Goal: Transaction & Acquisition: Book appointment/travel/reservation

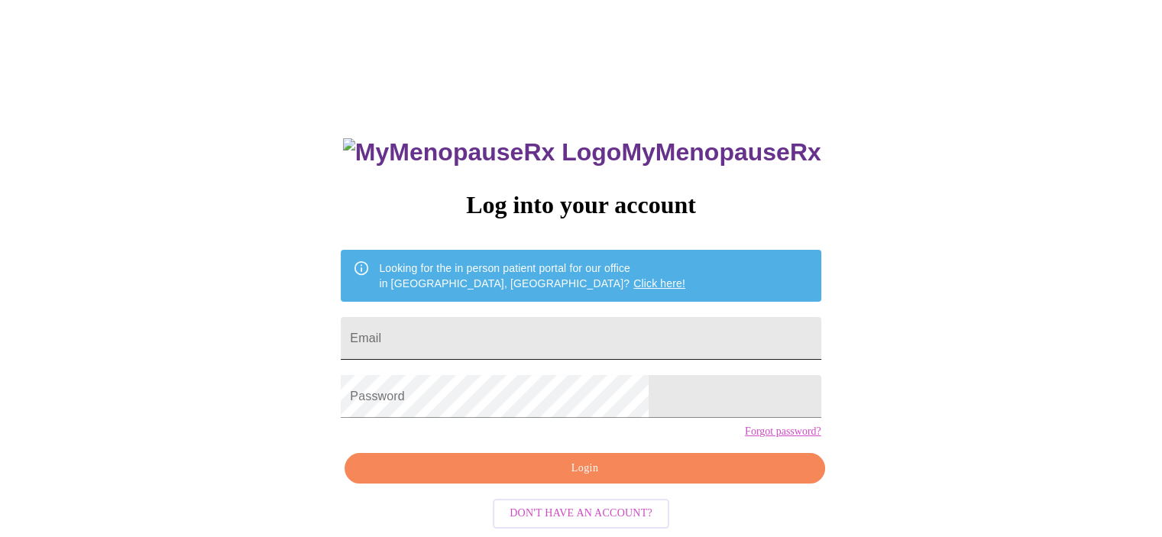
click at [488, 322] on input "Email" at bounding box center [581, 338] width 480 height 43
type input "[EMAIL_ADDRESS][DOMAIN_NAME]"
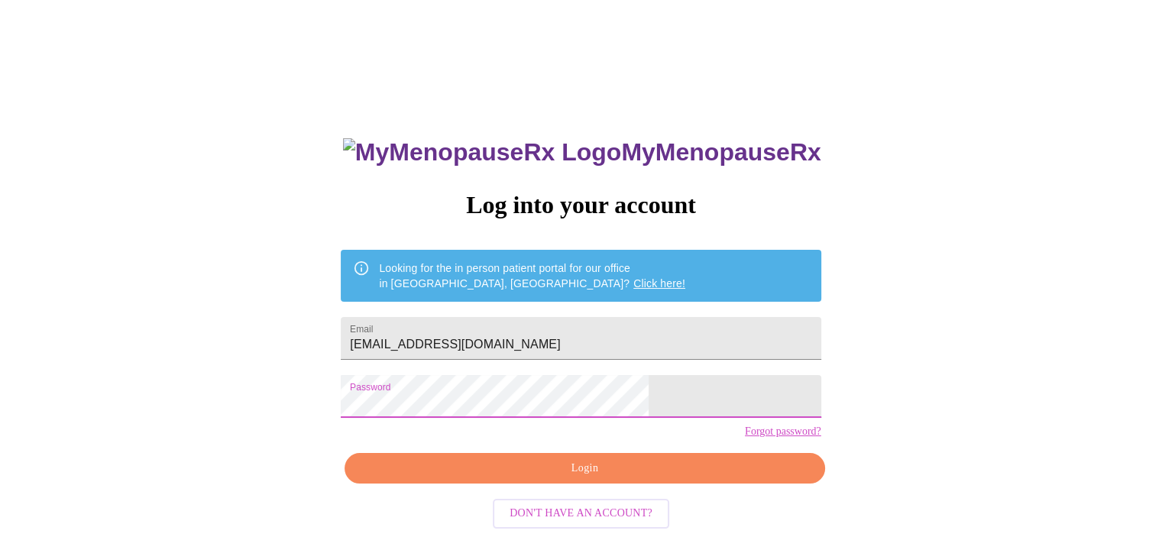
click at [570, 478] on span "Login" at bounding box center [584, 468] width 445 height 19
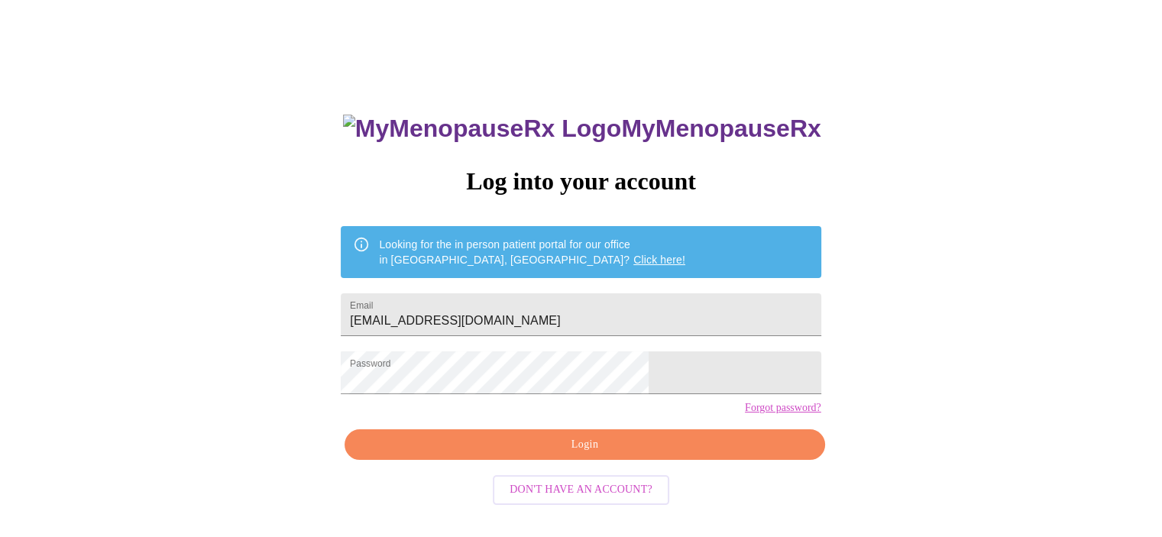
scroll to position [24, 0]
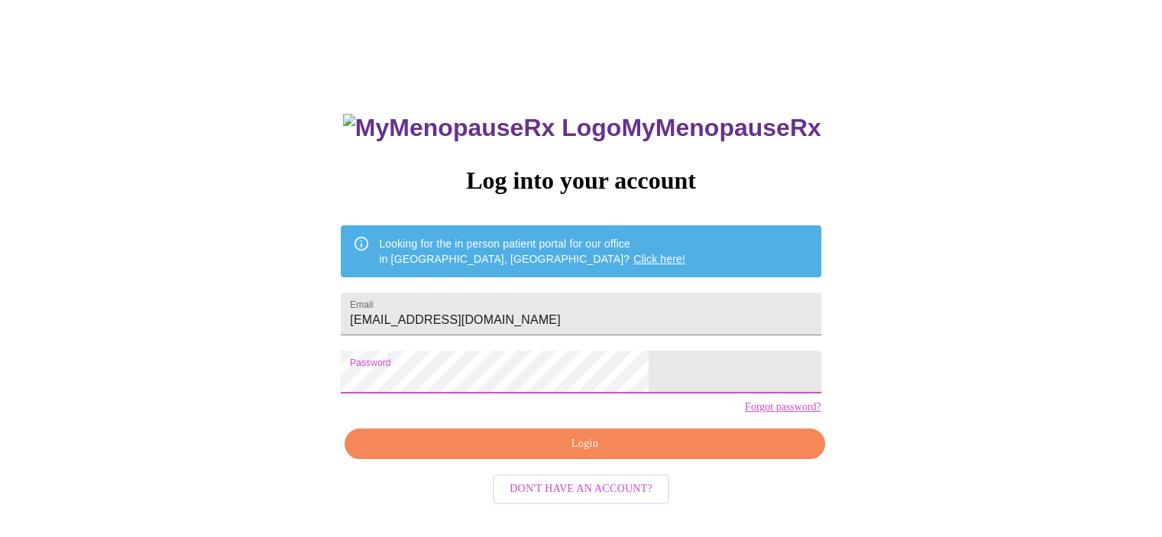
click at [351, 381] on div "MyMenopauseRx Log into your account Looking for the in person patient portal fo…" at bounding box center [581, 304] width 1150 height 645
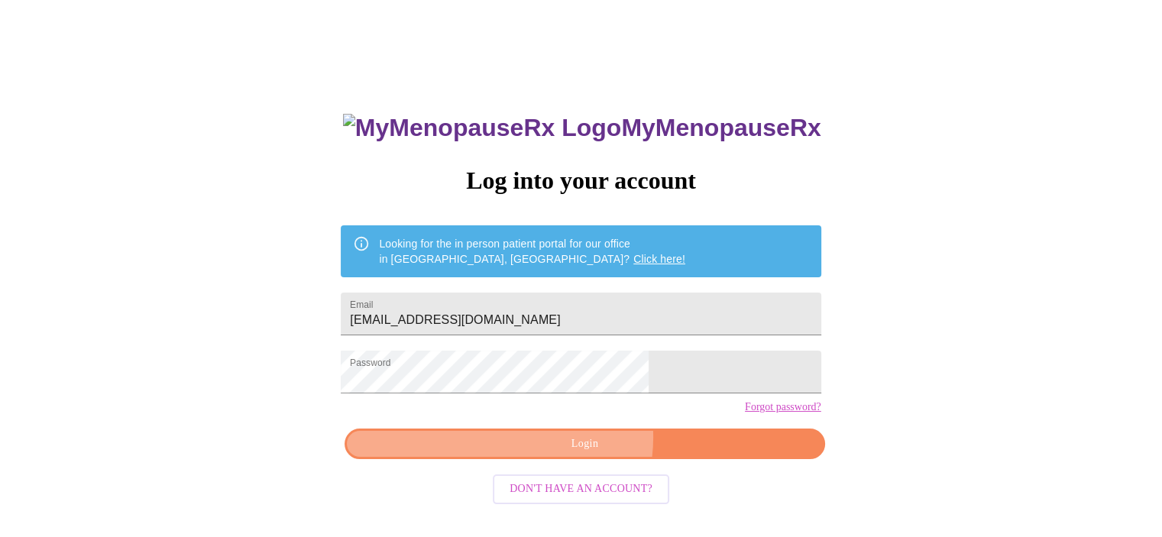
click at [573, 454] on span "Login" at bounding box center [584, 444] width 445 height 19
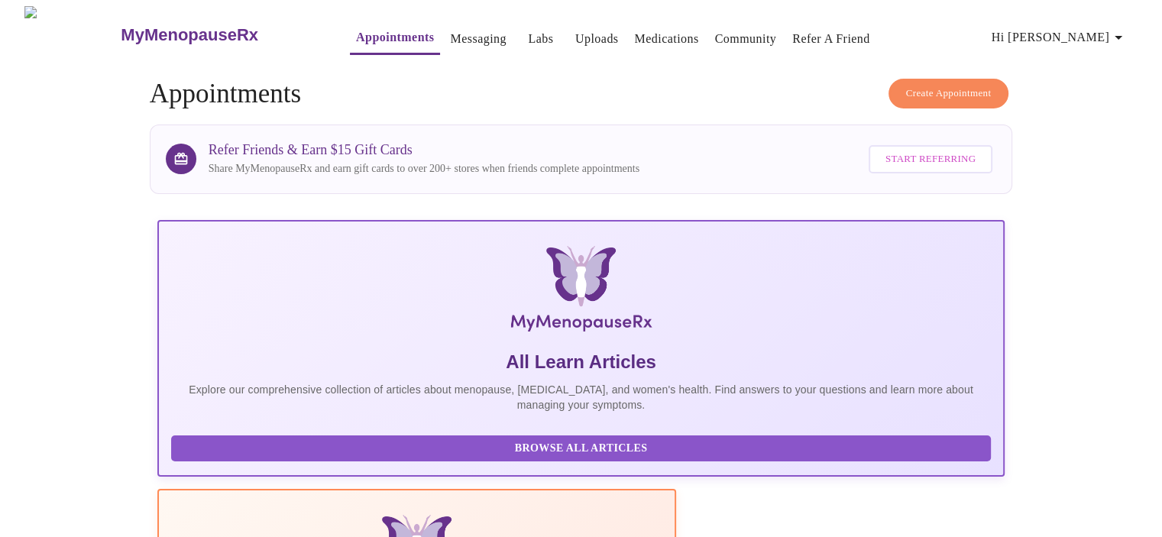
click at [941, 90] on span "Create Appointment" at bounding box center [949, 94] width 86 height 18
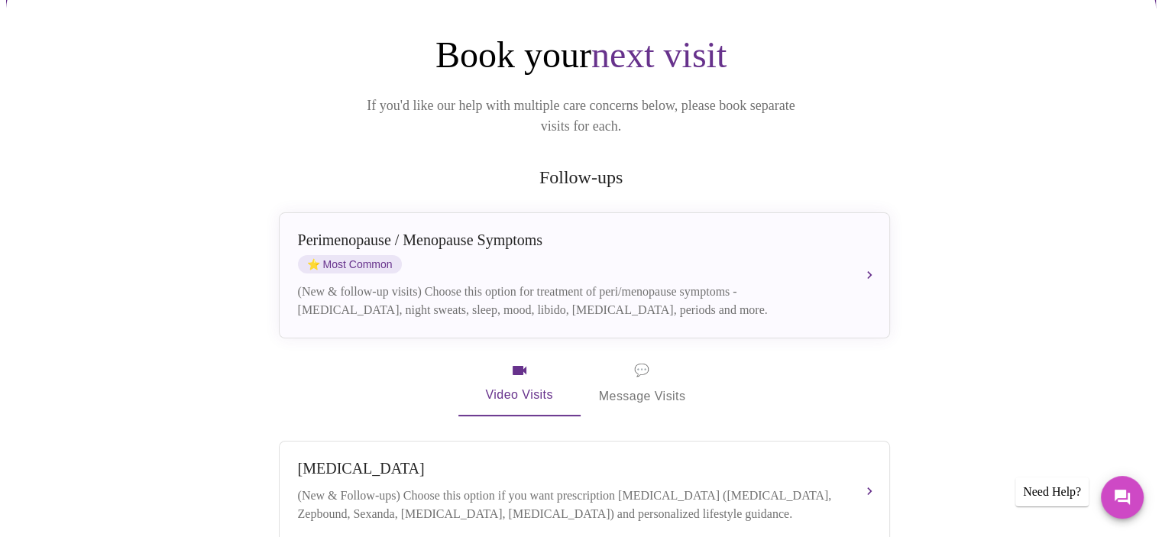
scroll to position [76, 0]
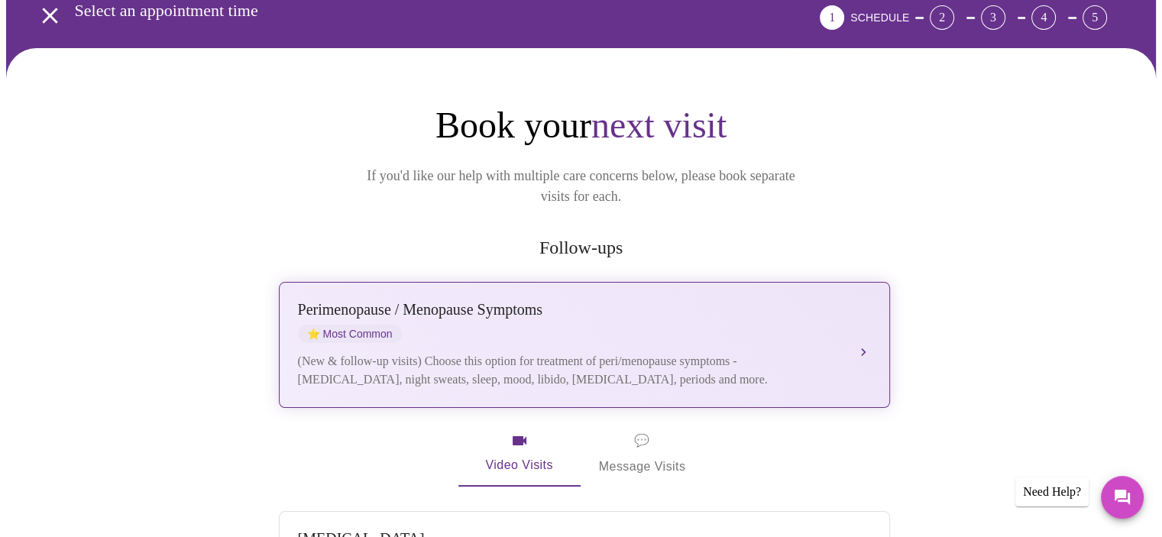
click at [552, 354] on div "(New & follow-up visits) Choose this option for treatment of peri/menopause sym…" at bounding box center [569, 370] width 543 height 37
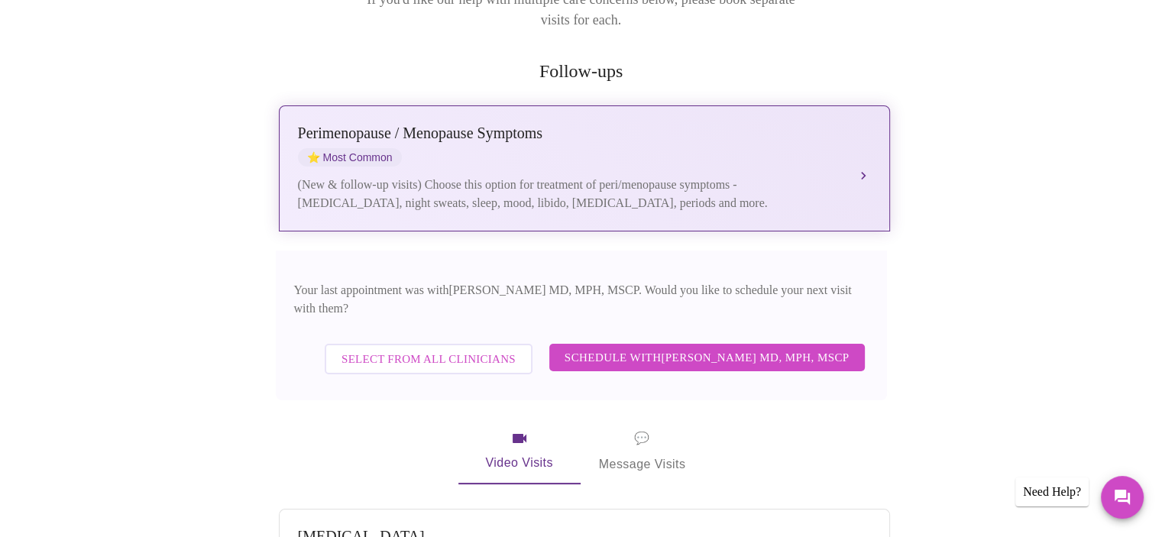
scroll to position [306, 0]
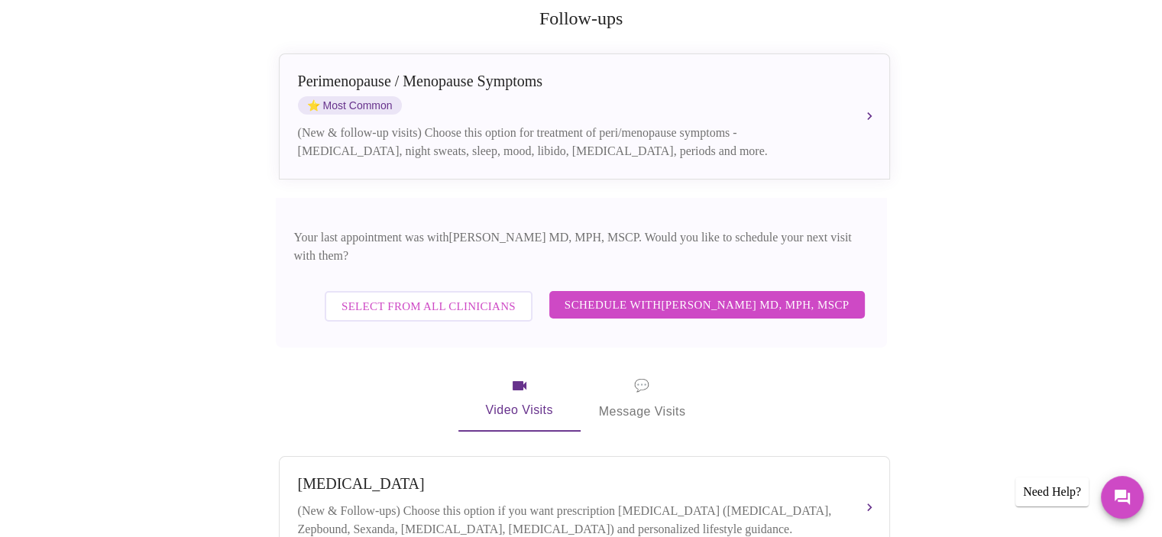
click at [468, 296] on span "Select from All Clinicians" at bounding box center [429, 306] width 174 height 20
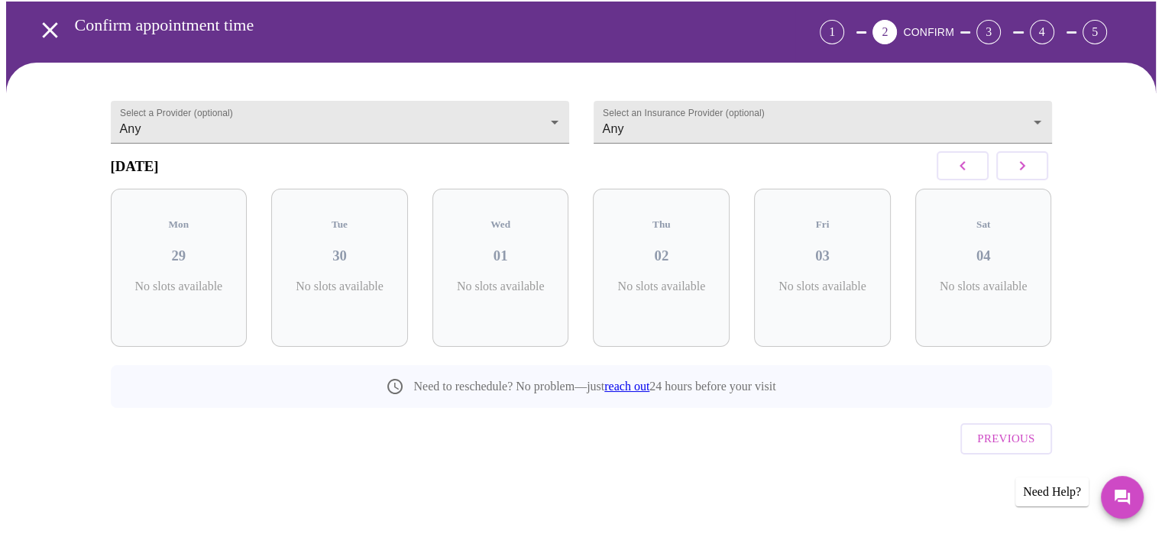
scroll to position [36, 0]
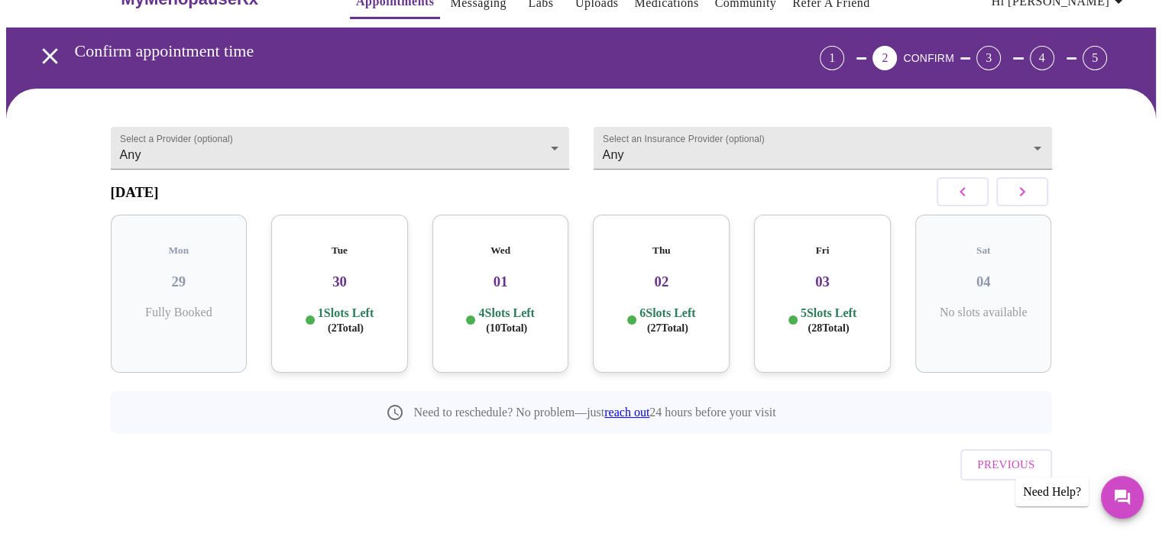
click at [40, 50] on icon "open drawer" at bounding box center [50, 56] width 27 height 27
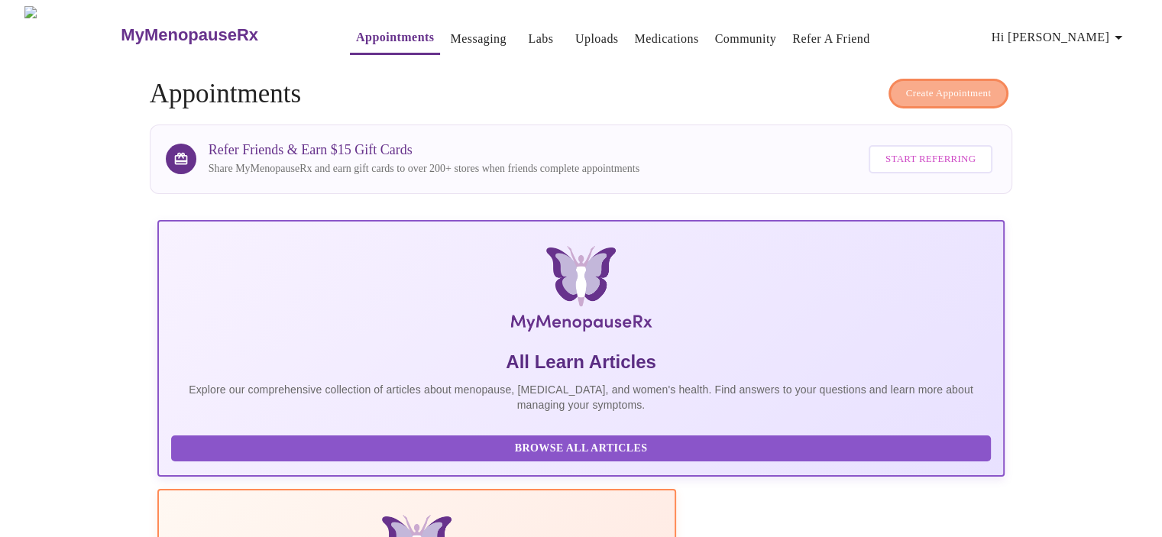
click at [920, 91] on span "Create Appointment" at bounding box center [949, 94] width 86 height 18
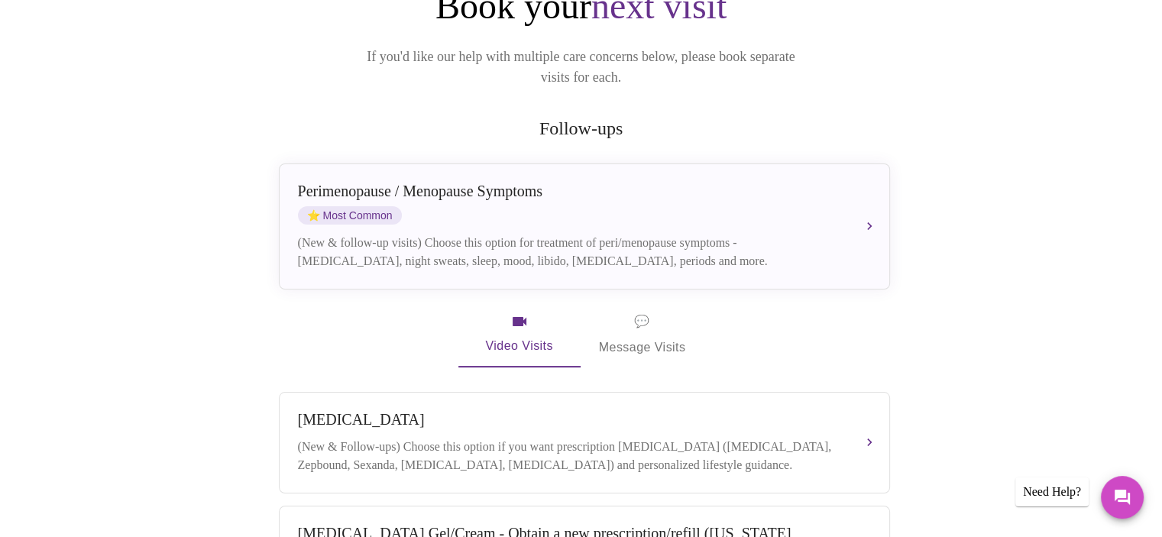
scroll to position [229, 0]
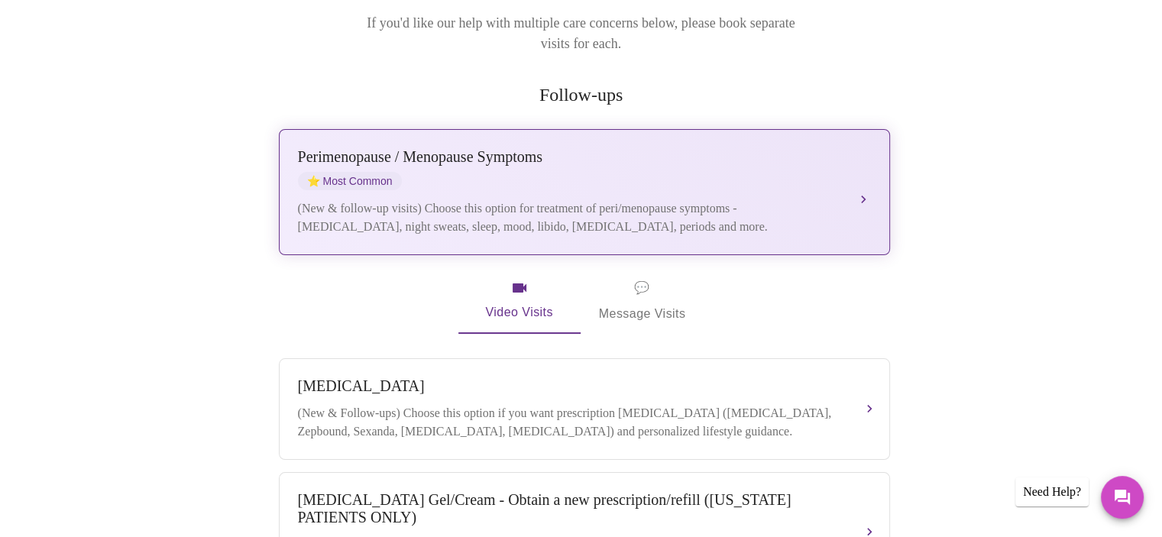
click at [770, 199] on div "(New & follow-up visits) Choose this option for treatment of peri/menopause sym…" at bounding box center [569, 217] width 543 height 37
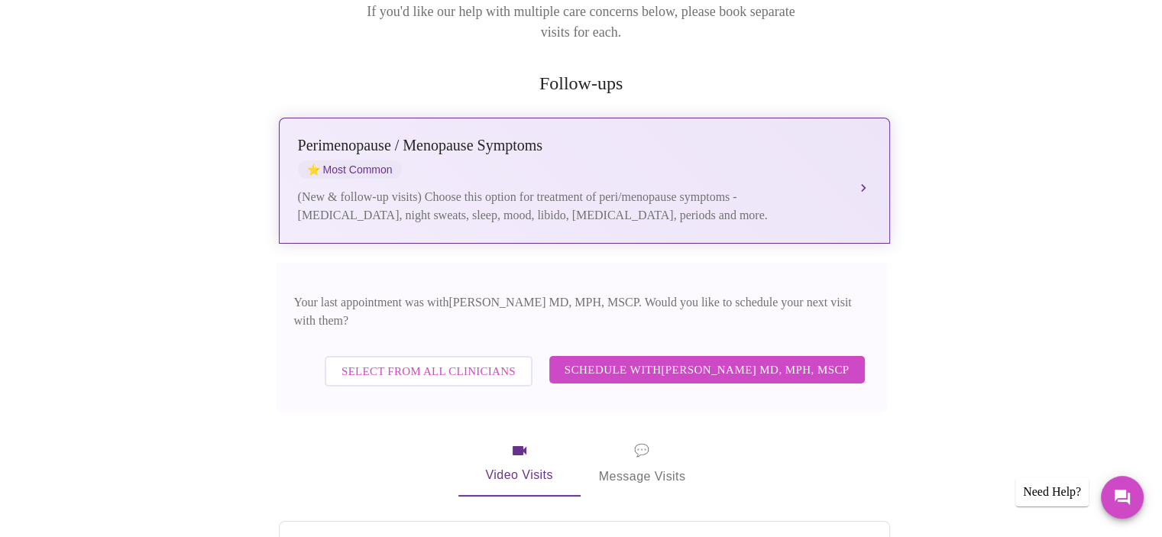
scroll to position [306, 0]
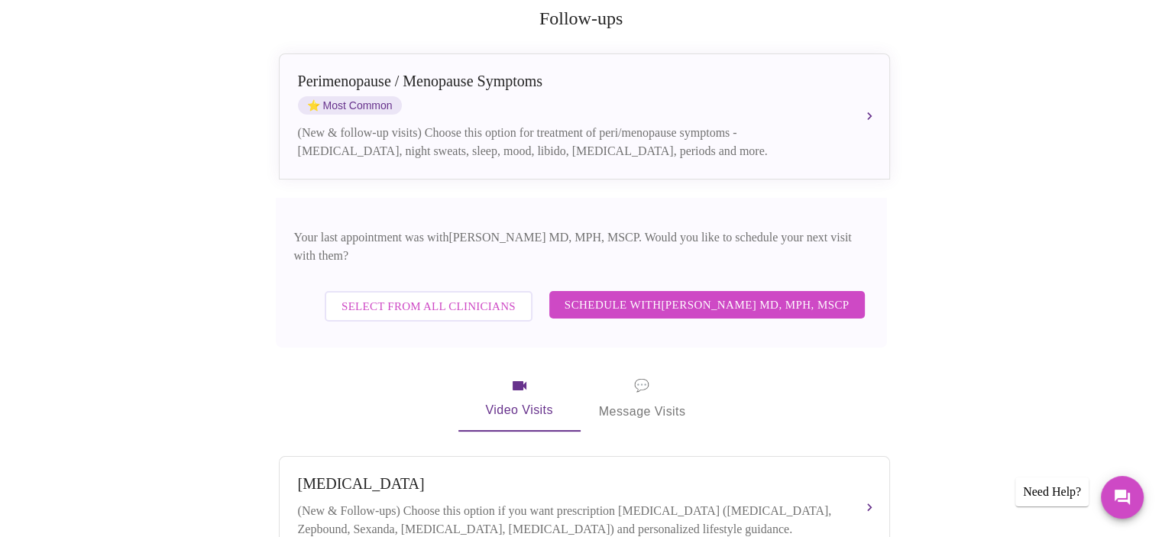
click at [430, 296] on span "Select from All Clinicians" at bounding box center [429, 306] width 174 height 20
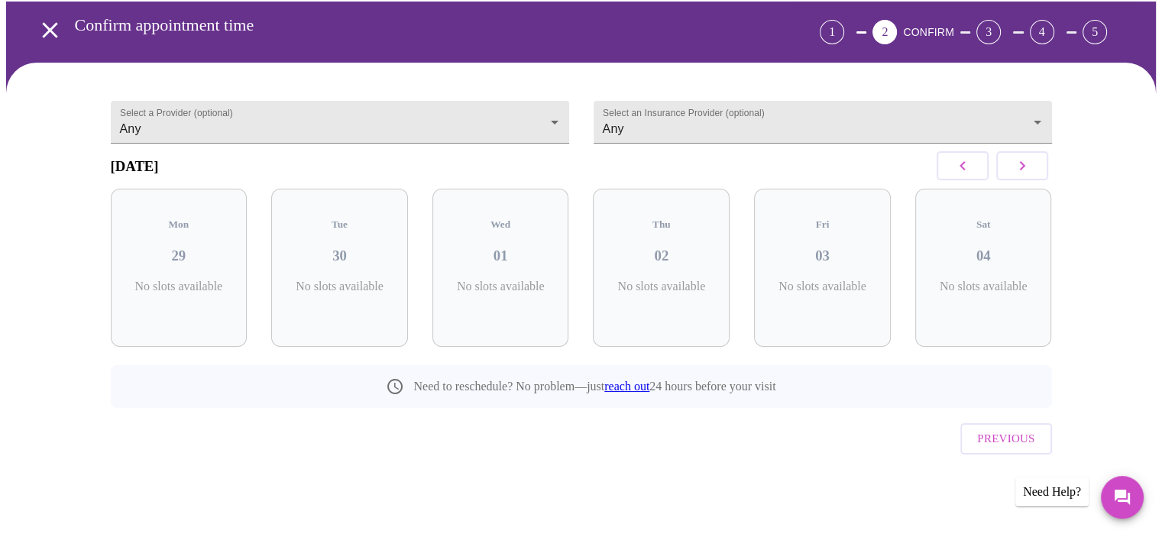
scroll to position [36, 0]
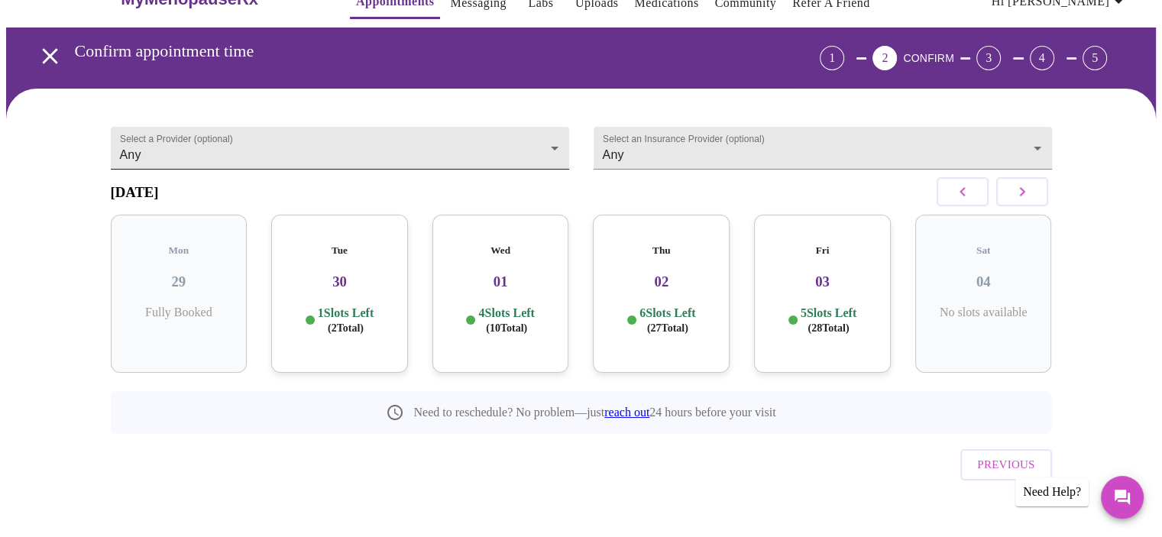
click at [520, 137] on body "MyMenopauseRx Appointments Messaging Labs Uploads Medications Community Refer a…" at bounding box center [581, 263] width 1150 height 587
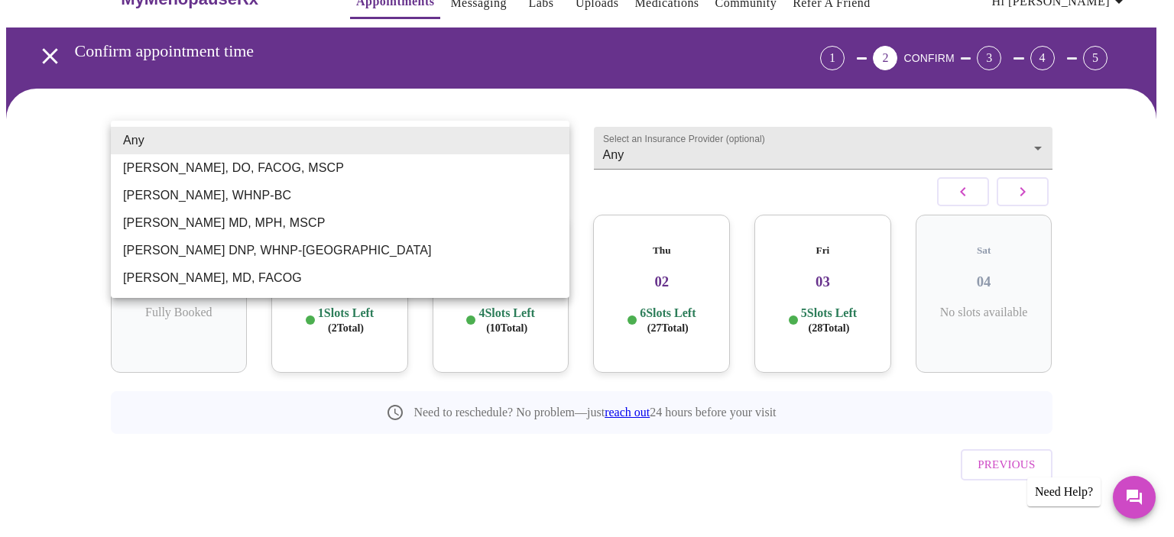
click at [211, 251] on li "[PERSON_NAME] DNP, WHNP-[GEOGRAPHIC_DATA]" at bounding box center [340, 251] width 458 height 28
type input "[PERSON_NAME] DNP, WHNP-[GEOGRAPHIC_DATA]"
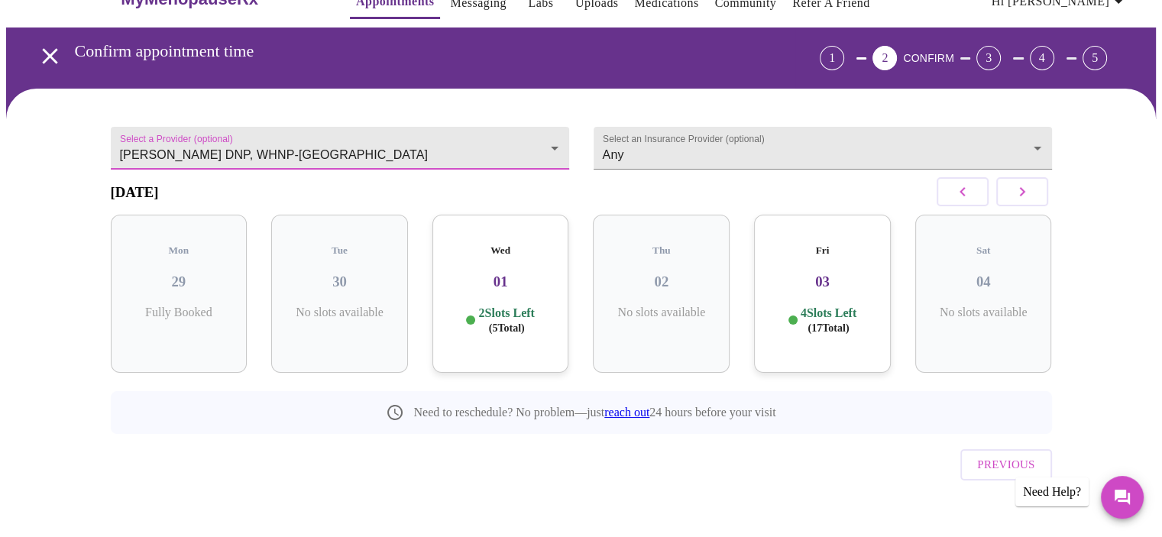
click at [834, 306] on p "4 Slots Left ( 17 Total)" at bounding box center [829, 321] width 56 height 30
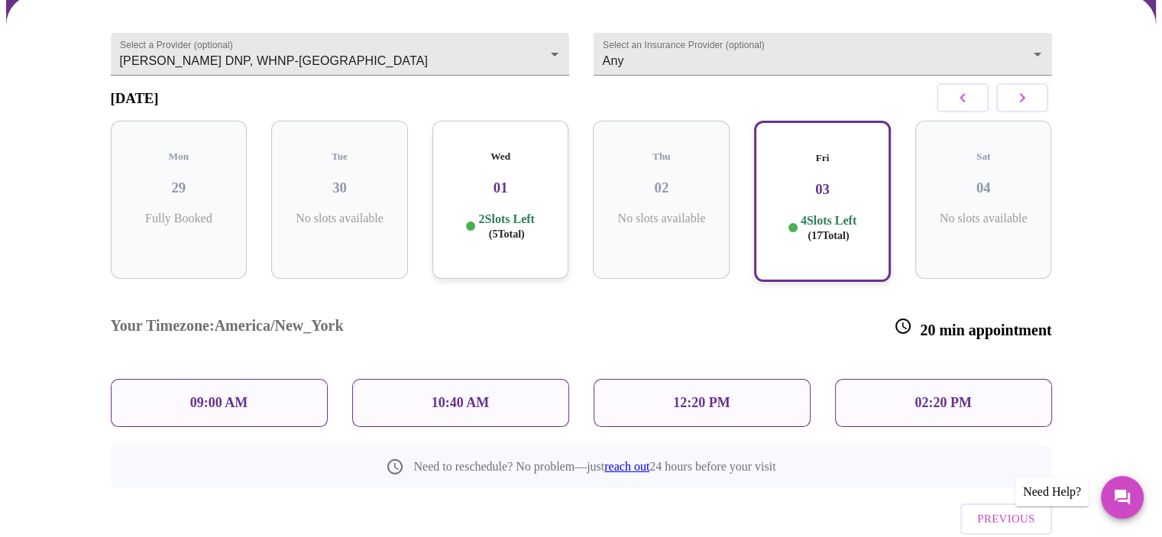
scroll to position [159, 0]
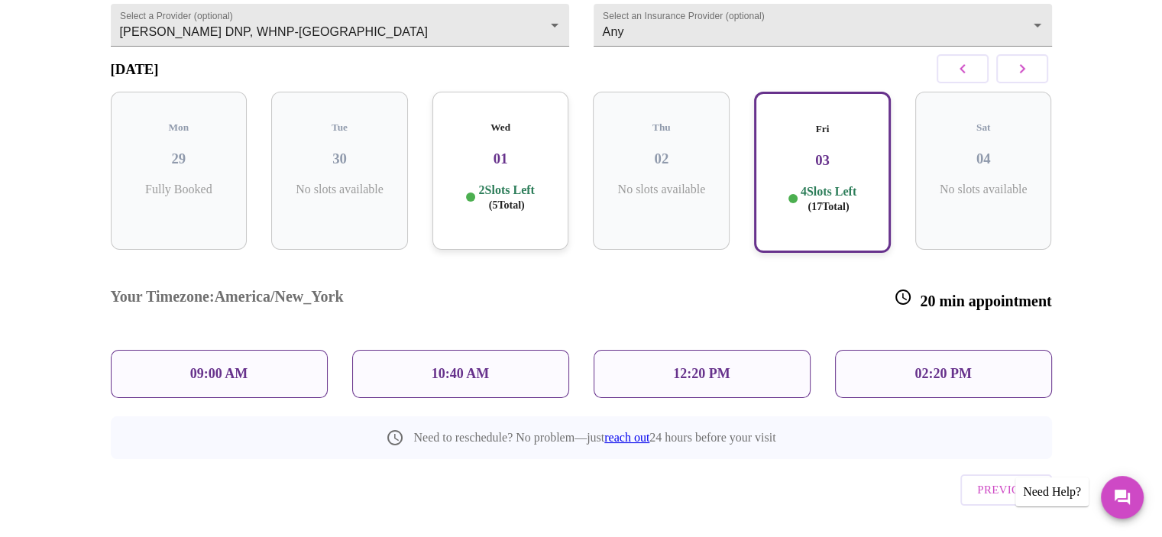
click at [421, 350] on div "10:40 AM" at bounding box center [460, 374] width 217 height 48
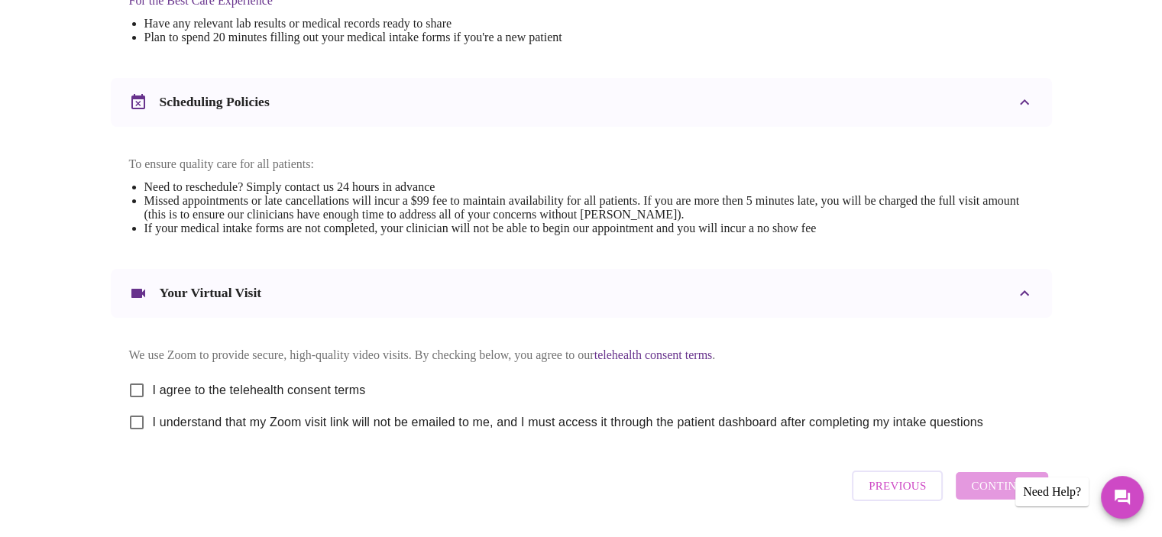
scroll to position [569, 0]
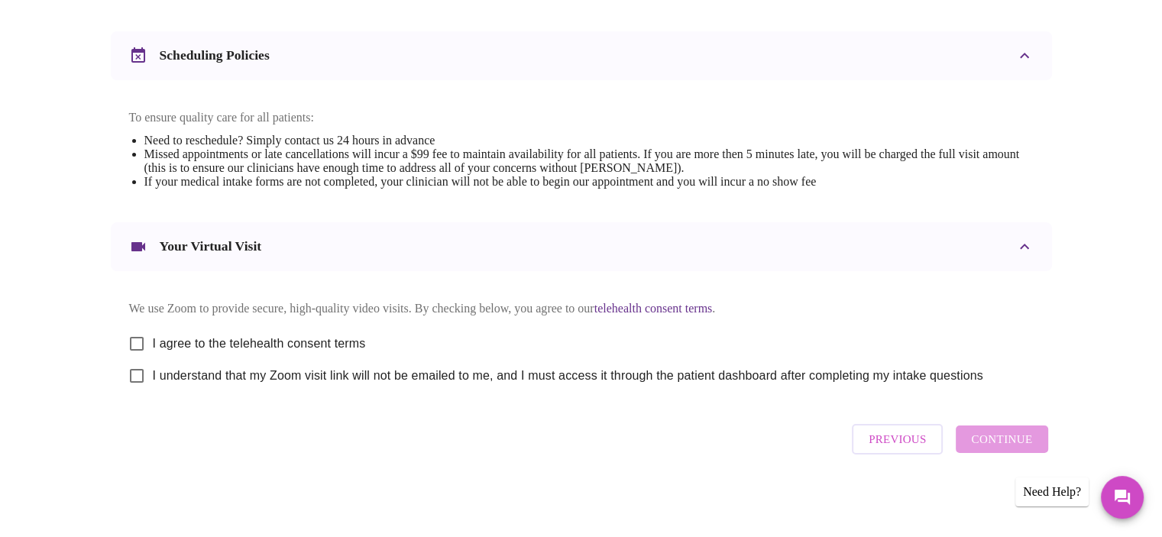
click at [134, 347] on input "I agree to the telehealth consent terms" at bounding box center [137, 344] width 32 height 32
checkbox input "true"
drag, startPoint x: 134, startPoint y: 377, endPoint x: 178, endPoint y: 382, distance: 44.6
click at [134, 377] on input "I understand that my Zoom visit link will not be emailed to me, and I must acce…" at bounding box center [137, 376] width 32 height 32
checkbox input "true"
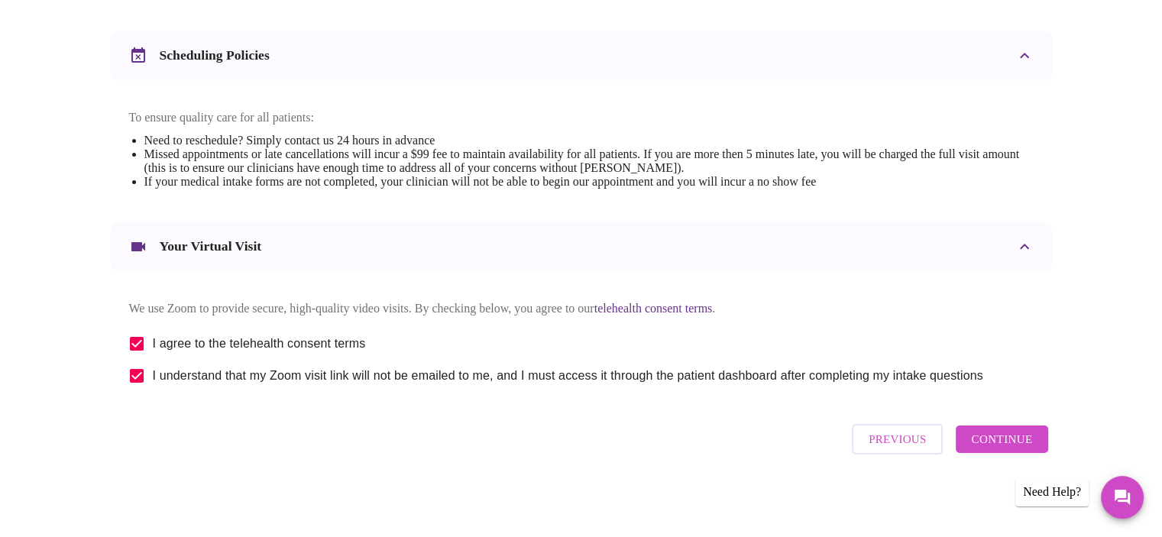
click at [996, 447] on span "Continue" at bounding box center [1001, 439] width 61 height 20
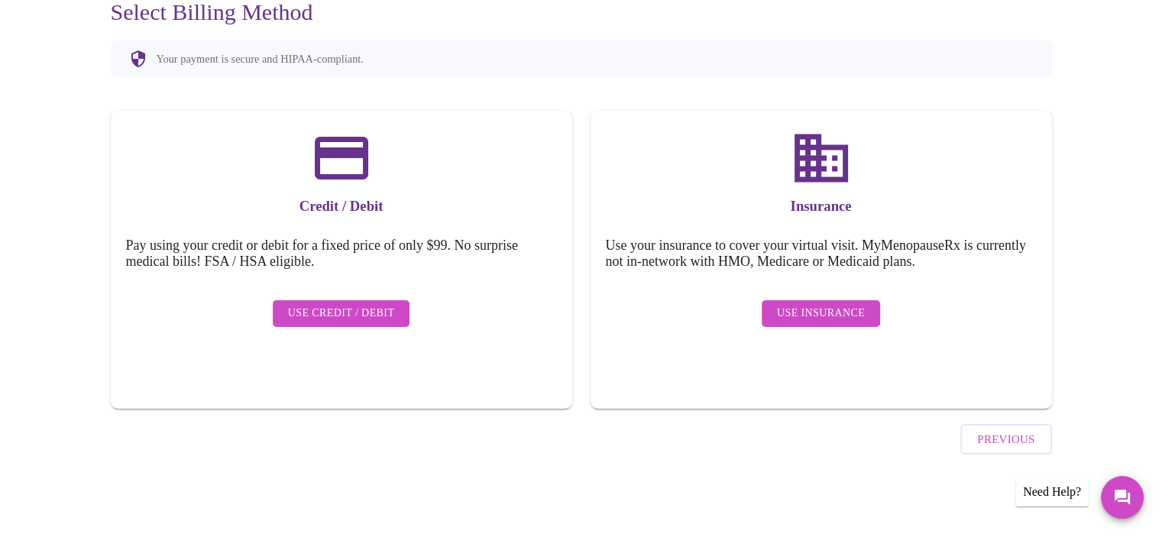
scroll to position [112, 0]
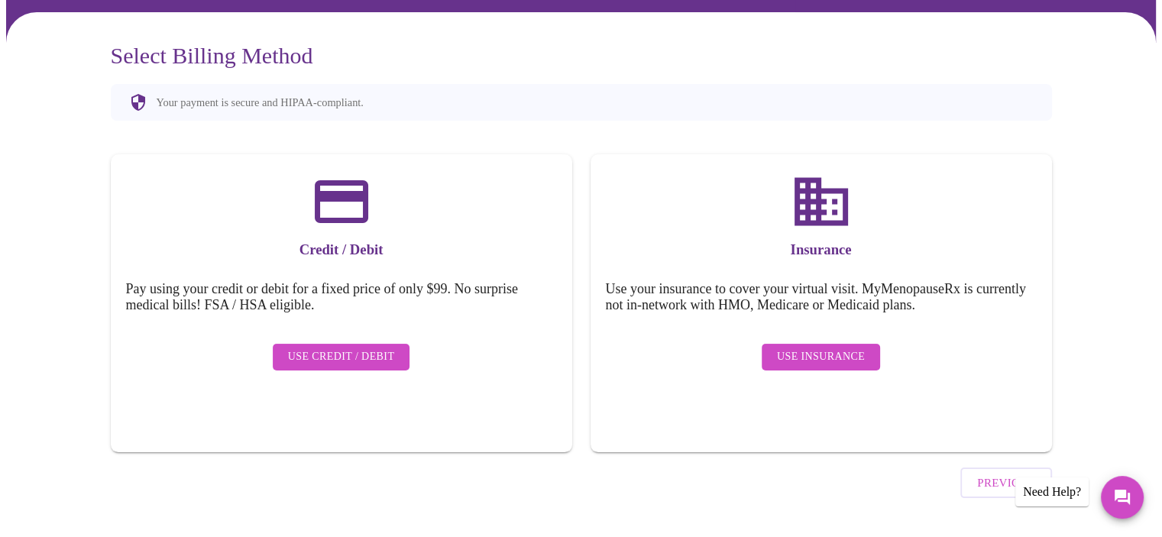
click at [835, 348] on span "Use Insurance" at bounding box center [821, 357] width 88 height 19
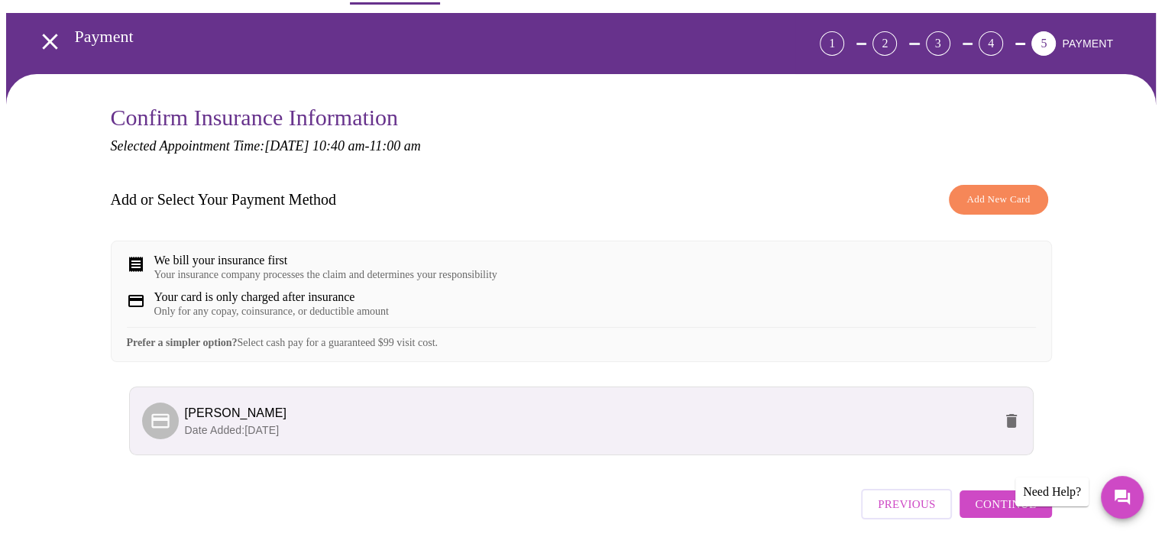
scroll to position [125, 0]
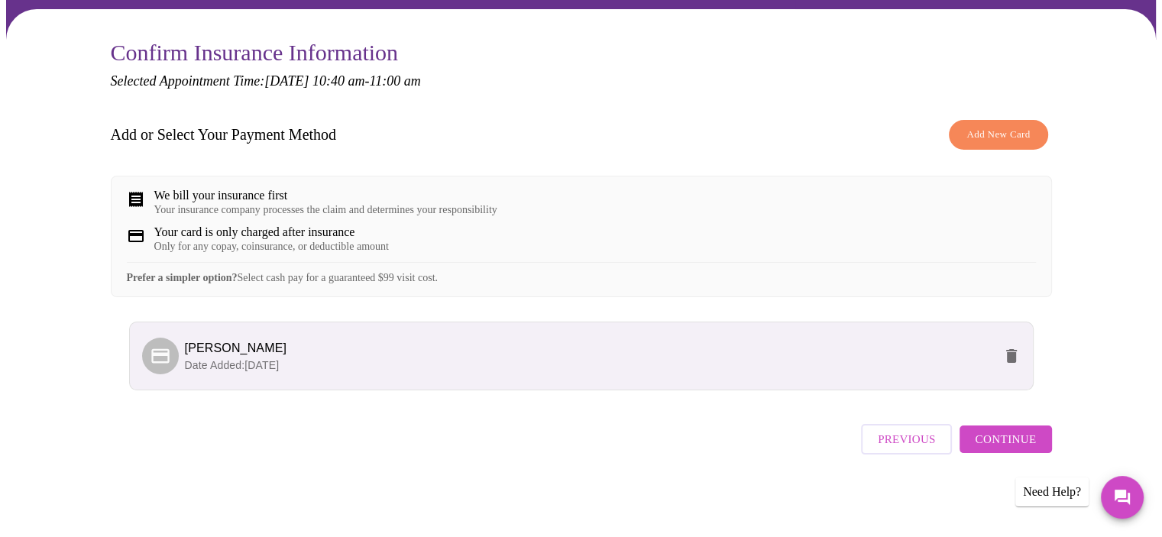
click at [996, 449] on span "Continue" at bounding box center [1005, 439] width 61 height 20
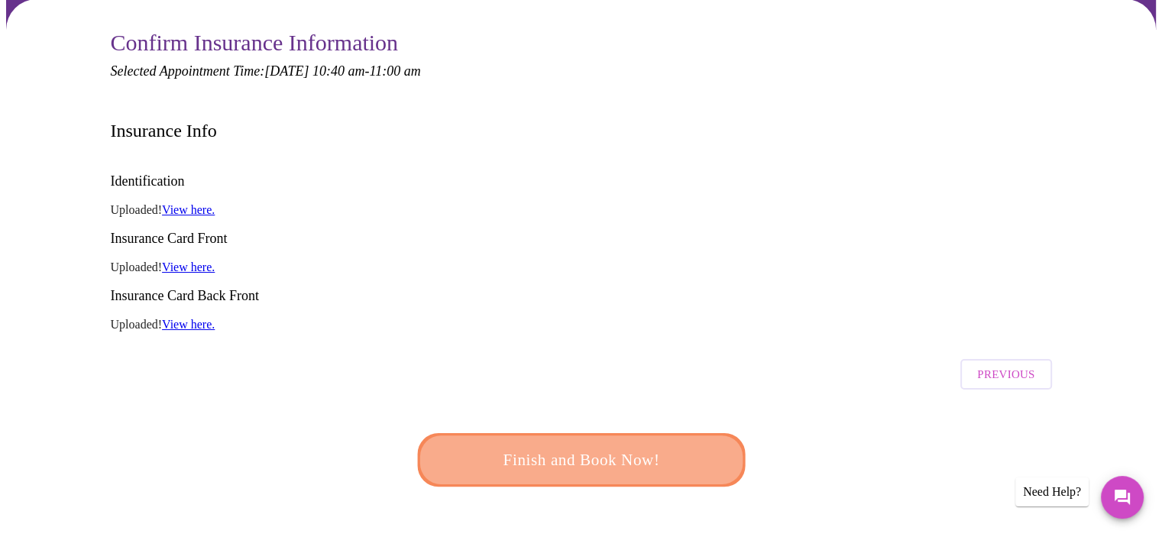
click at [588, 446] on span "Finish and Book Now!" at bounding box center [581, 460] width 283 height 28
